Goal: Go to known website: Access a specific website the user already knows

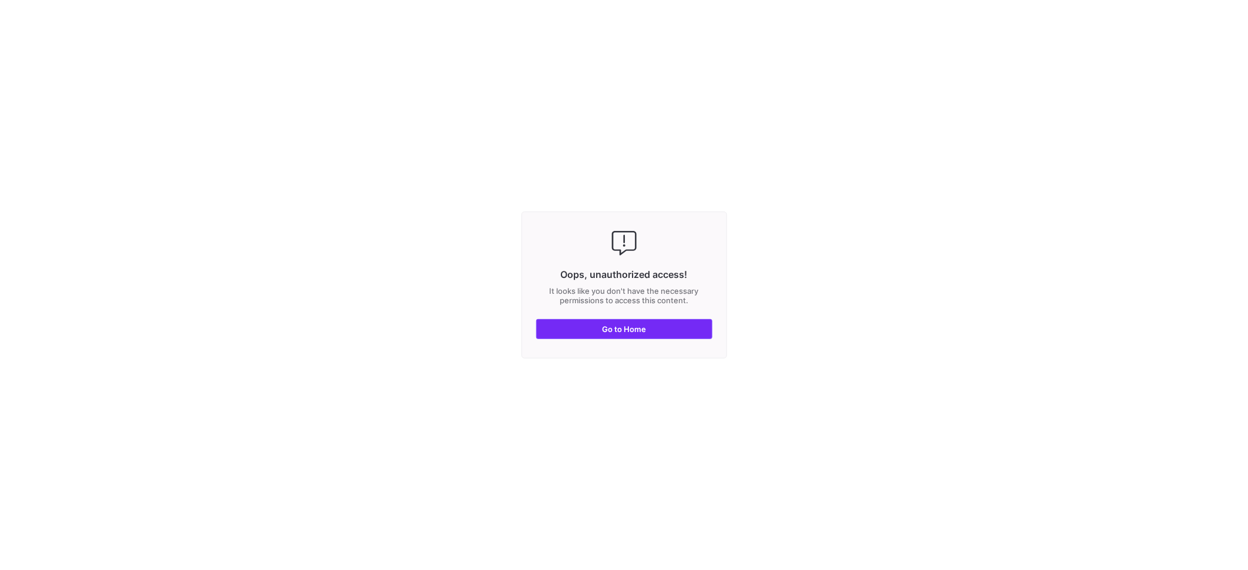
click at [616, 330] on span "Go to Home" at bounding box center [624, 328] width 44 height 9
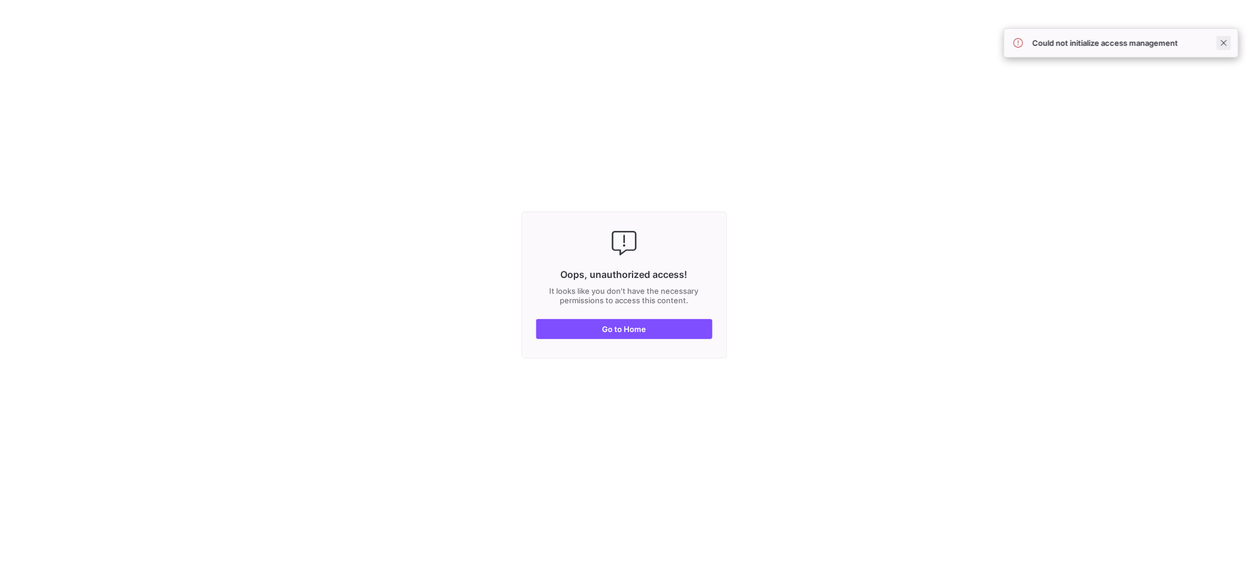
click at [1221, 42] on span at bounding box center [1224, 43] width 14 height 14
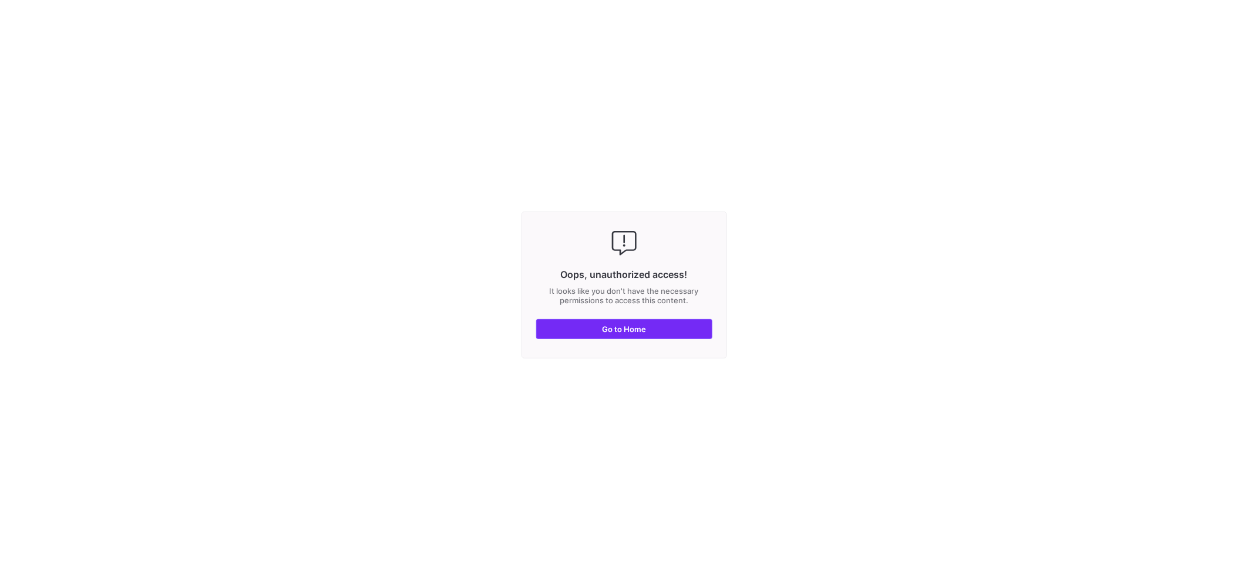
click at [604, 330] on span "Go to Home" at bounding box center [624, 328] width 44 height 9
